Goal: Find specific page/section: Find specific page/section

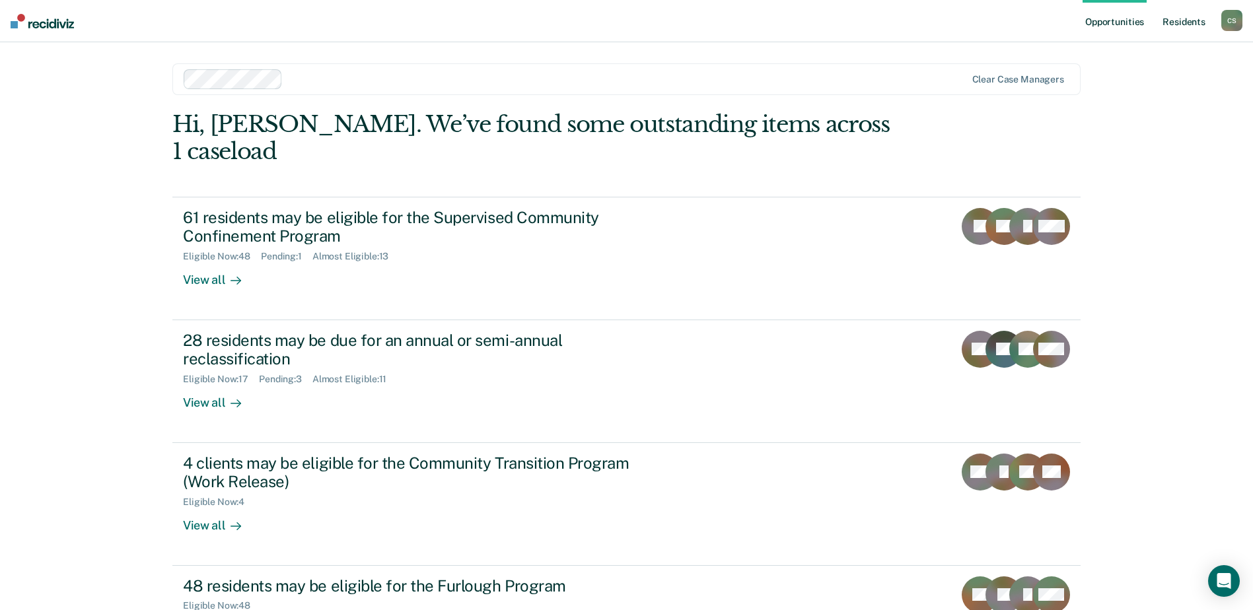
click at [1174, 20] on link "Resident s" at bounding box center [1184, 21] width 48 height 42
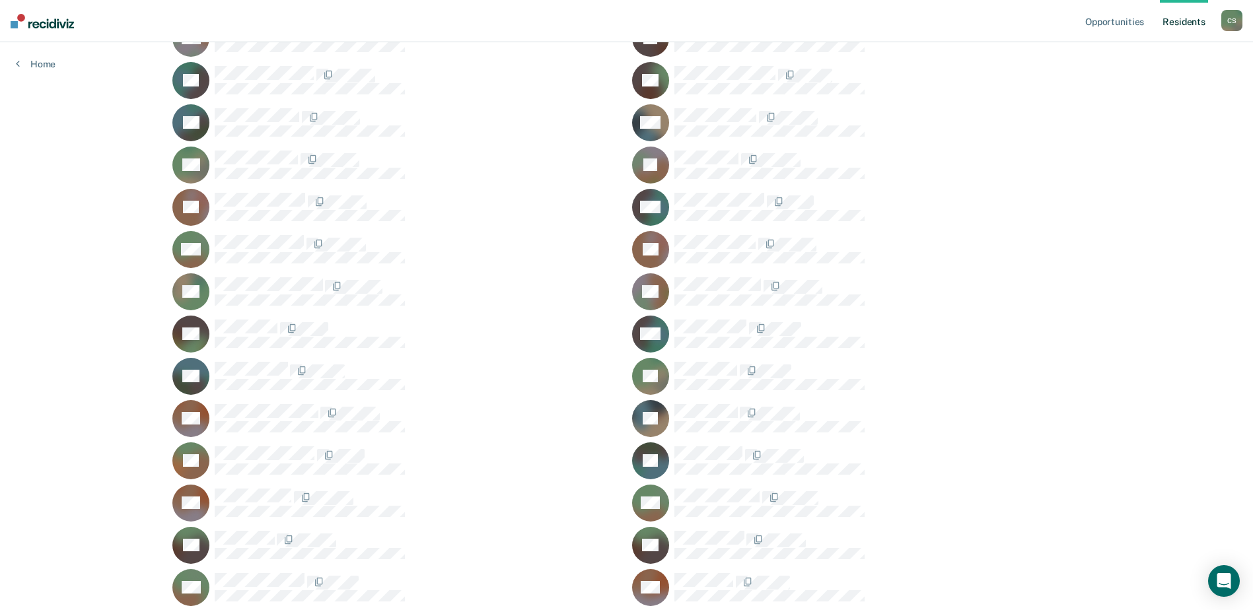
scroll to position [1199, 0]
